Goal: Task Accomplishment & Management: Use online tool/utility

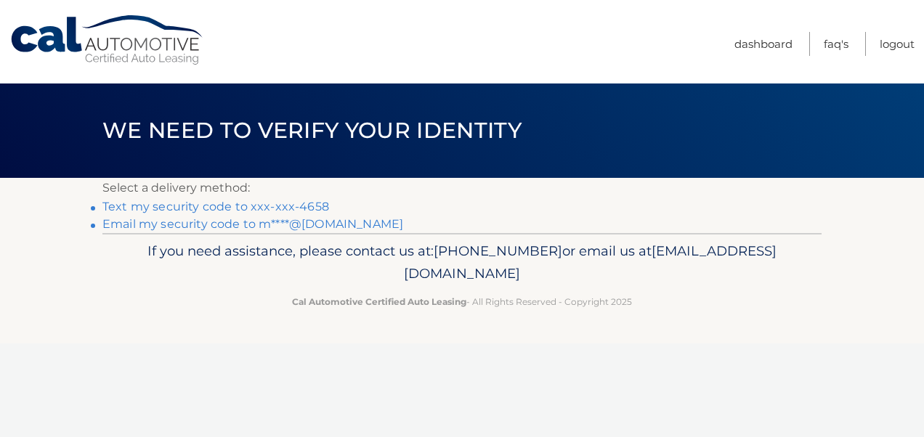
click at [298, 208] on link "Text my security code to xxx-xxx-4658" at bounding box center [215, 207] width 227 height 14
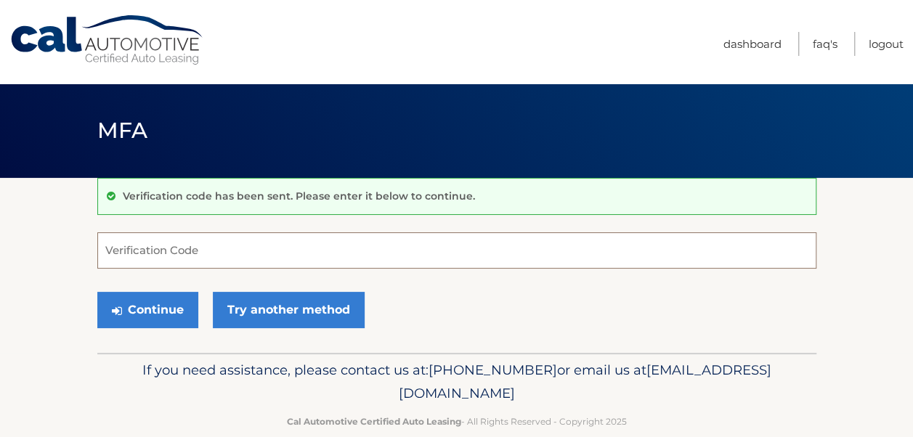
click at [259, 243] on input "Verification Code" at bounding box center [456, 251] width 719 height 36
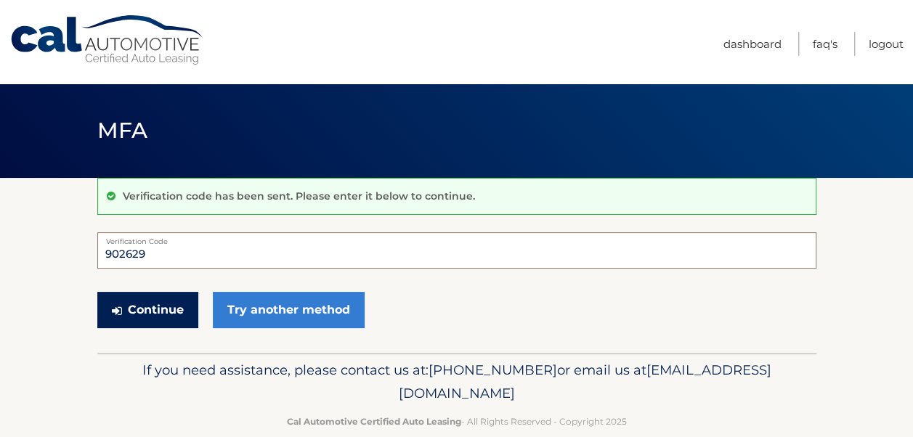
type input "902629"
click at [149, 303] on button "Continue" at bounding box center [147, 310] width 101 height 36
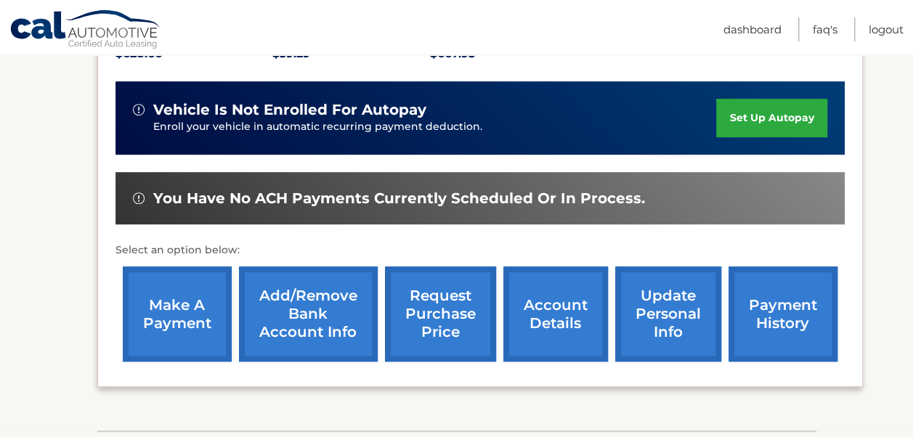
scroll to position [368, 0]
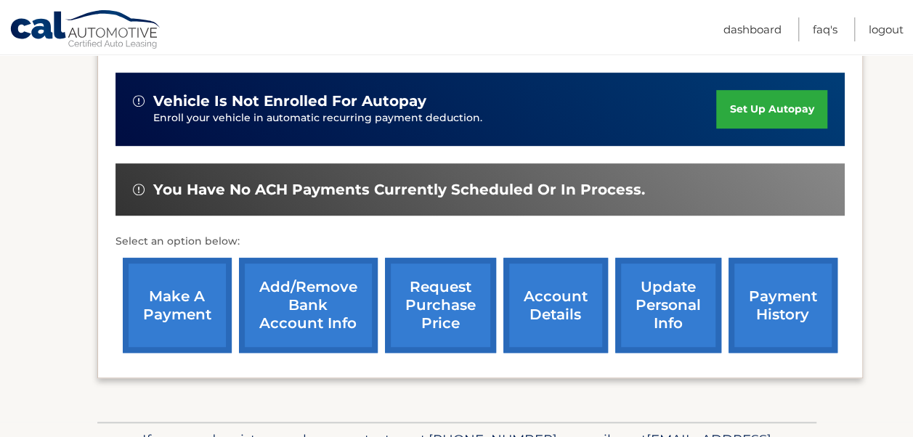
click at [187, 298] on link "make a payment" at bounding box center [177, 305] width 109 height 95
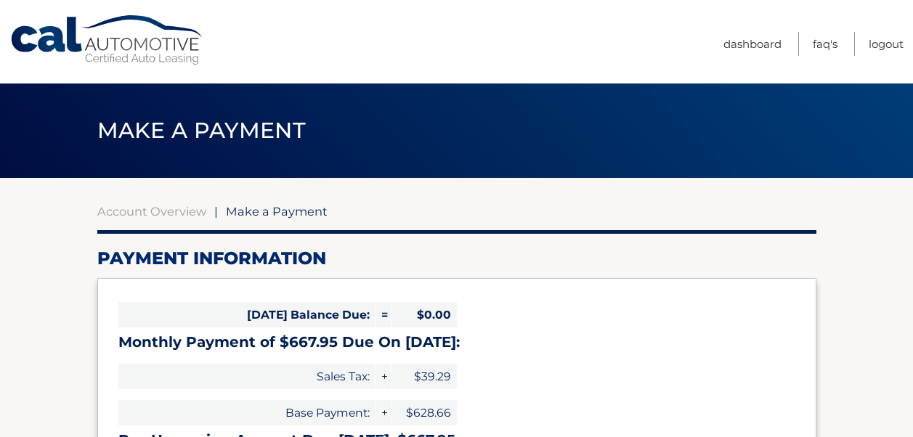
select select "OGIyNzZkNTItY2MyNS00YjQ1LWFkODYtMGNlMmNhMTI2N2Y5"
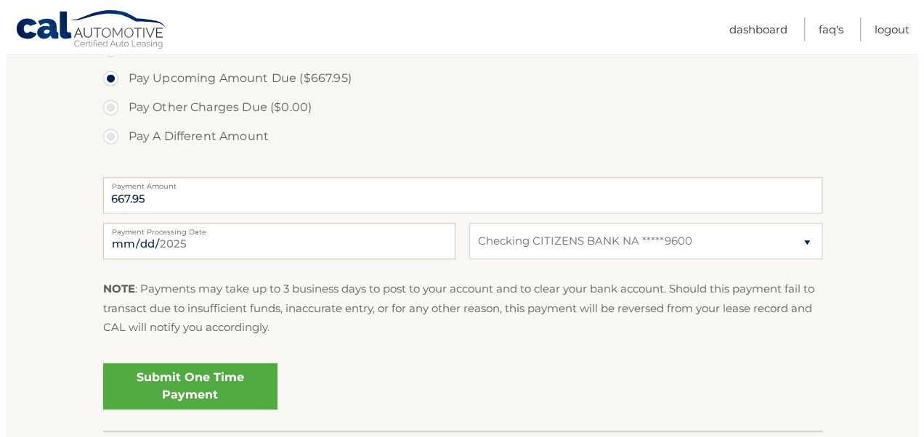
scroll to position [499, 0]
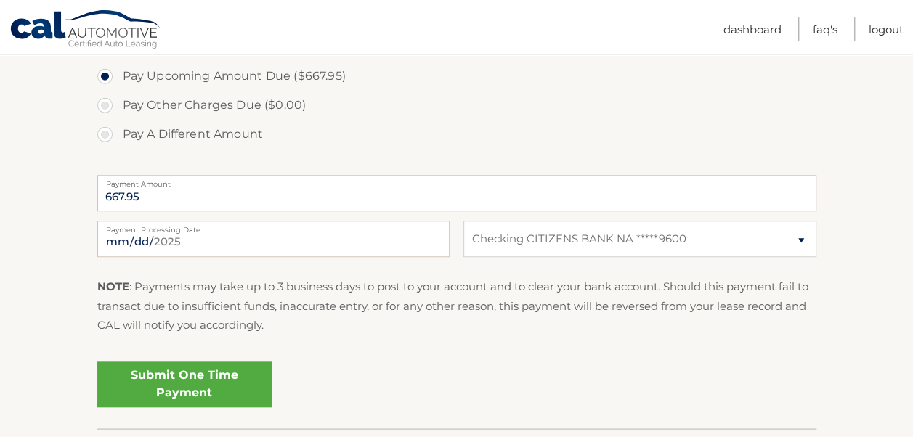
click at [193, 382] on link "Submit One Time Payment" at bounding box center [184, 384] width 174 height 47
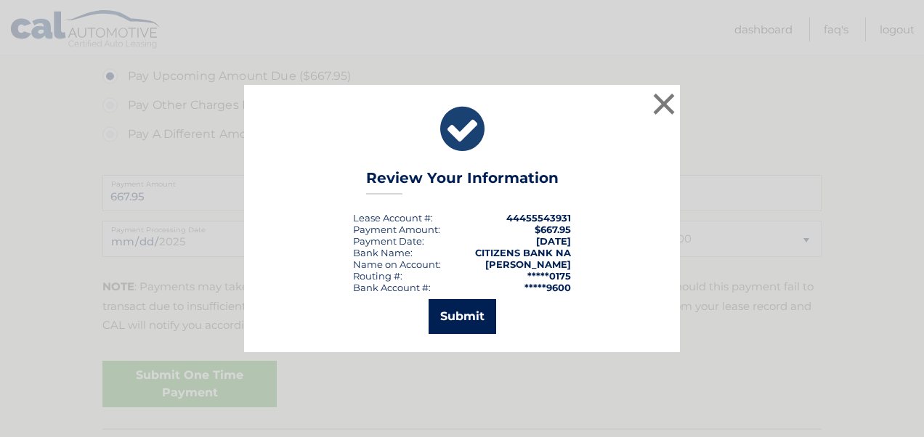
click at [467, 318] on button "Submit" at bounding box center [463, 316] width 68 height 35
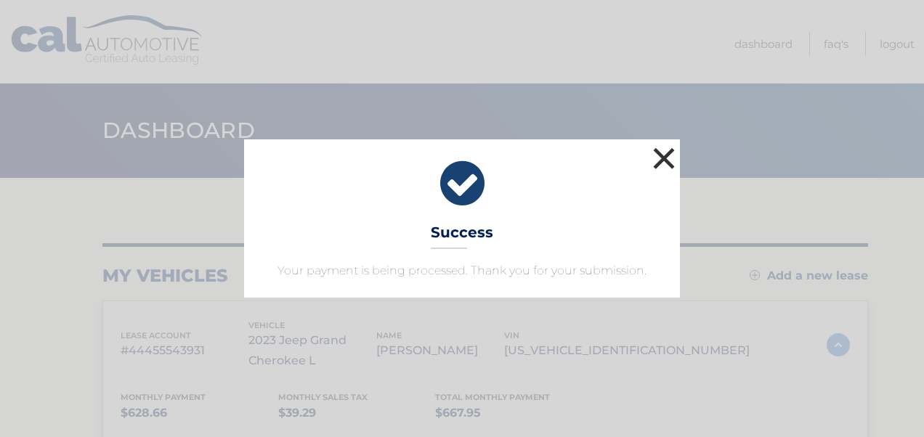
click at [663, 160] on button "×" at bounding box center [664, 158] width 29 height 29
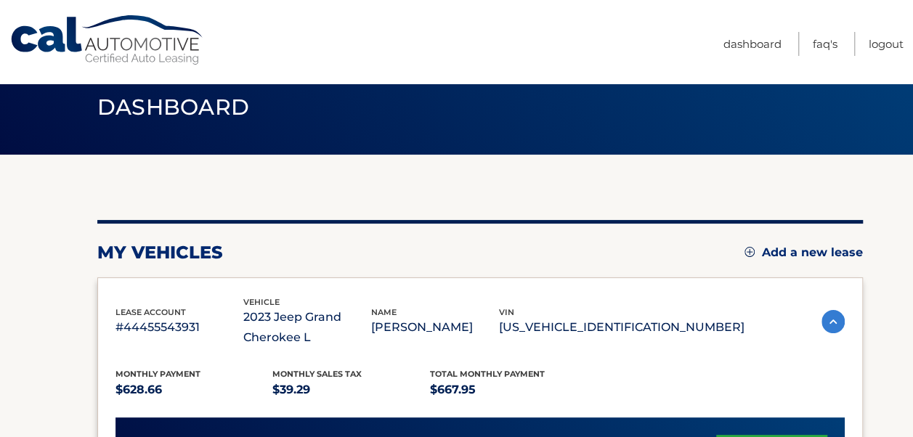
scroll to position [13, 0]
